Goal: Task Accomplishment & Management: Manage account settings

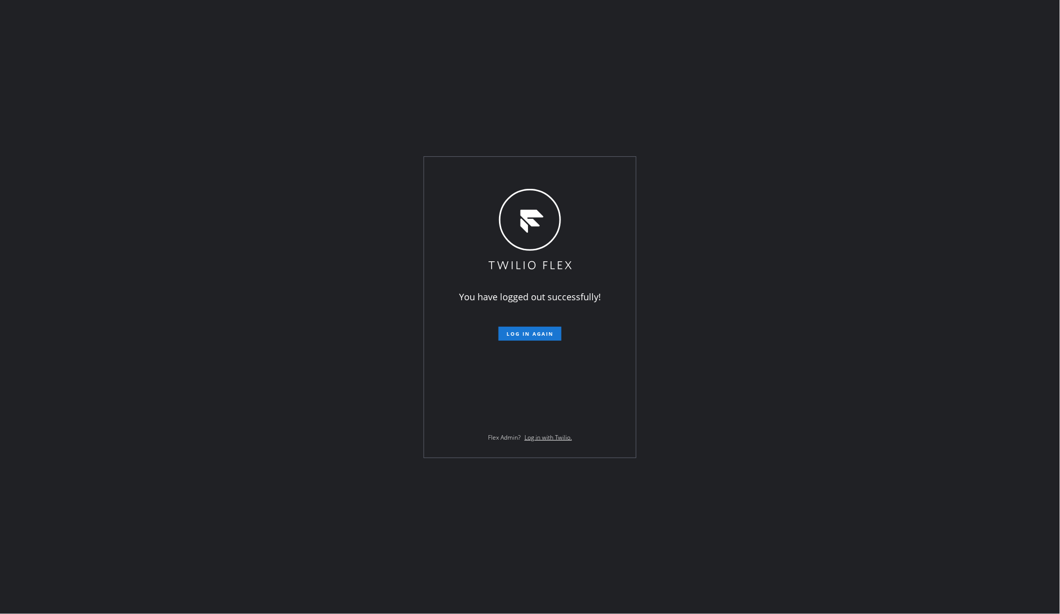
click at [105, 213] on div "You have logged out successfully! Log in again Flex Admin? Log in with Twilio." at bounding box center [530, 307] width 1060 height 614
click at [532, 328] on button "Log in again" at bounding box center [529, 334] width 63 height 14
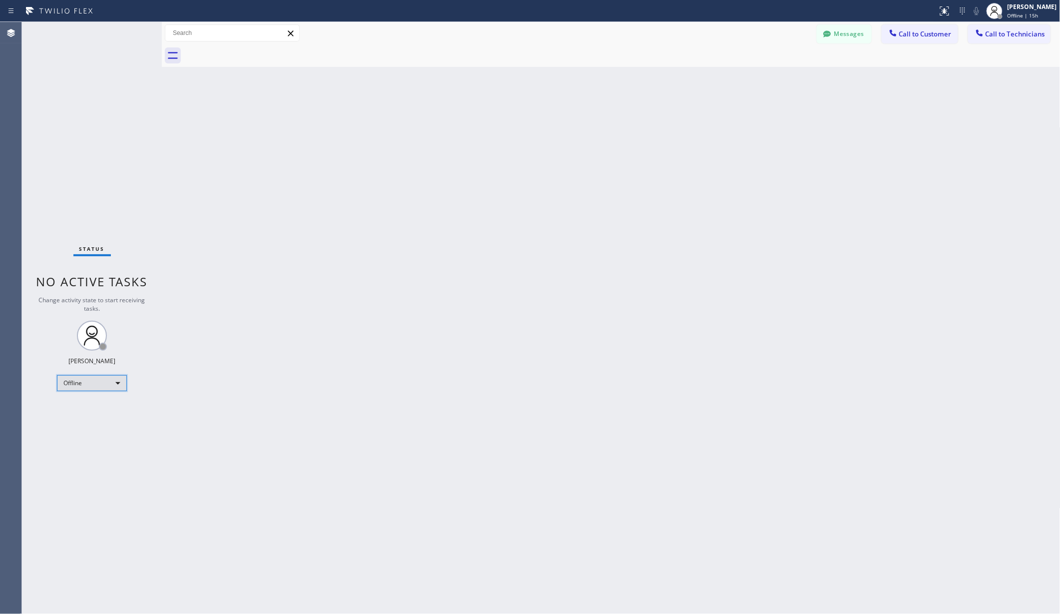
click at [90, 387] on div "Offline" at bounding box center [92, 383] width 70 height 16
click at [80, 418] on li "Unavailable" at bounding box center [90, 422] width 67 height 12
click at [253, 78] on div "Back to Dashboard Change Sender ID Customers Technicians AA Adam Arseneault 08/…" at bounding box center [611, 318] width 898 height 592
click at [186, 136] on div "Back to Dashboard Change Sender ID Customers Technicians AA Adam Arseneault 08/…" at bounding box center [611, 318] width 898 height 592
click at [44, 84] on div "Status No active tasks Change activity state to start receiving tasks. Christy …" at bounding box center [92, 318] width 140 height 592
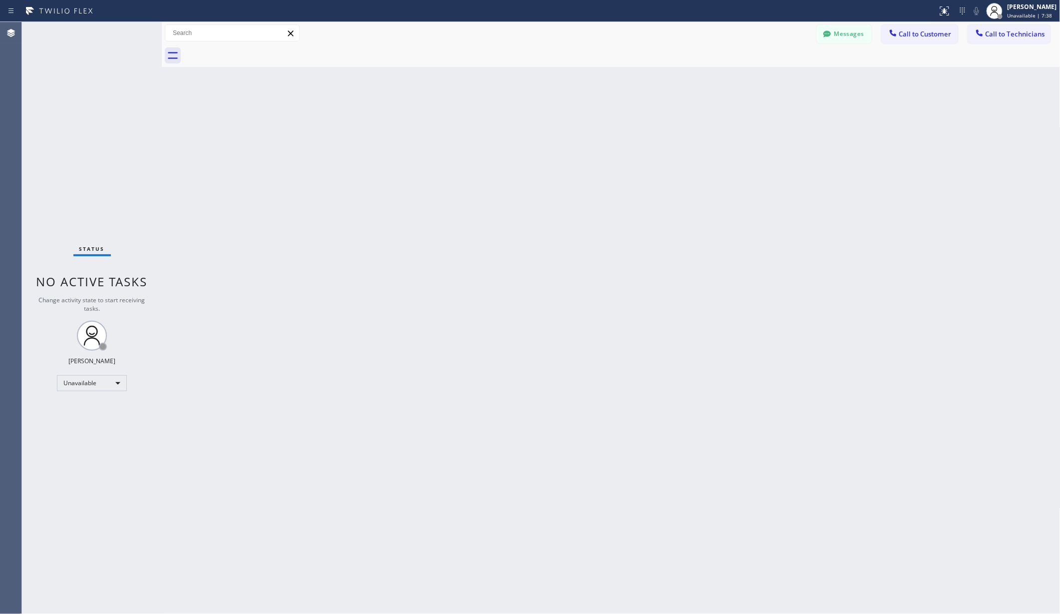
click at [55, 73] on div "Status No active tasks Change activity state to start receiving tasks. Christy …" at bounding box center [92, 318] width 140 height 592
